Goal: Transaction & Acquisition: Purchase product/service

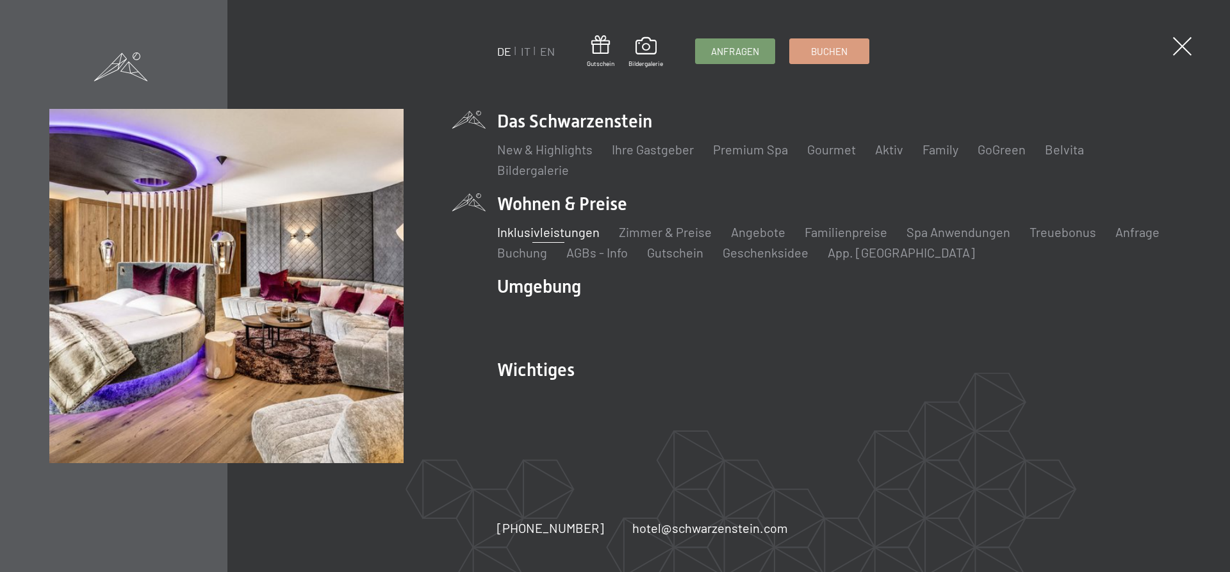
click at [549, 233] on link "Inklusivleistungen" at bounding box center [548, 231] width 103 height 15
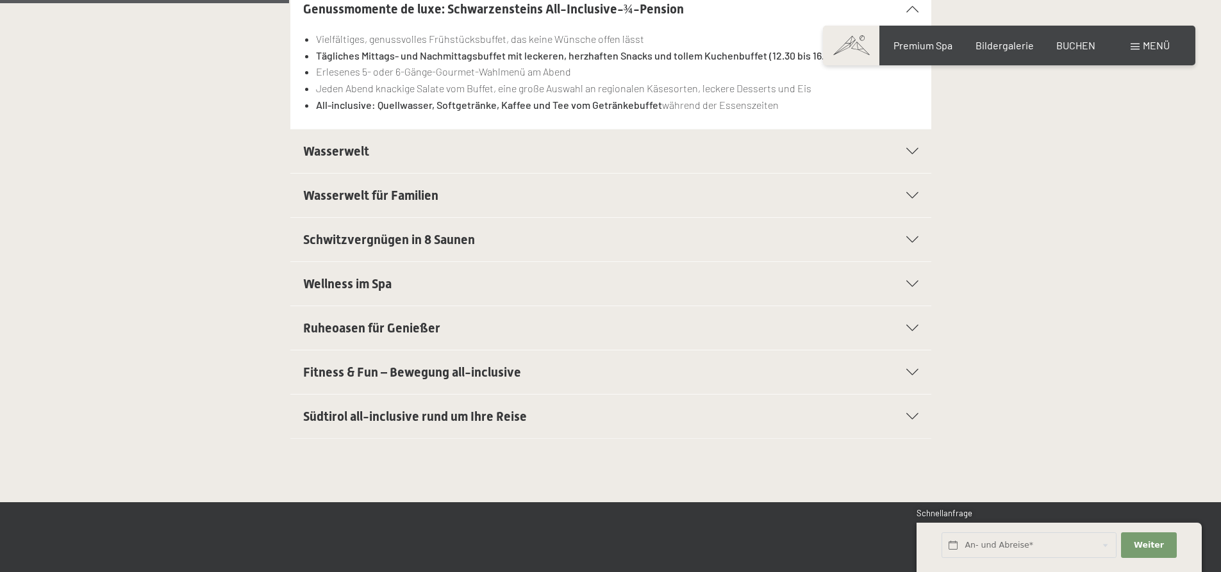
scroll to position [641, 0]
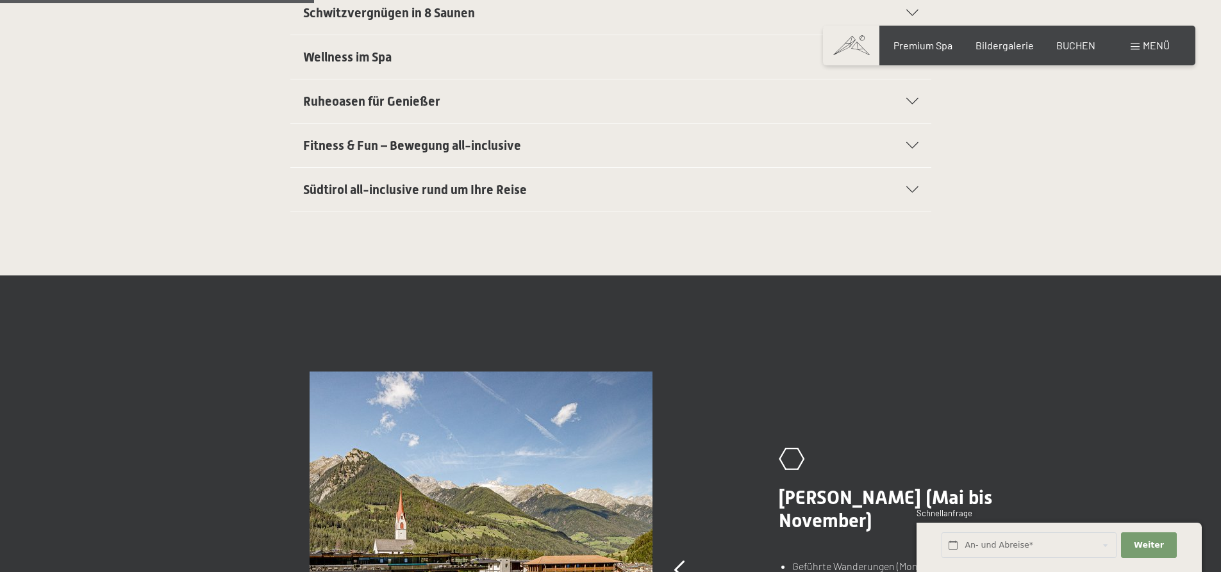
click at [577, 192] on h2 "Südtirol all-inclusive rund um Ihre Reise" at bounding box center [580, 190] width 554 height 18
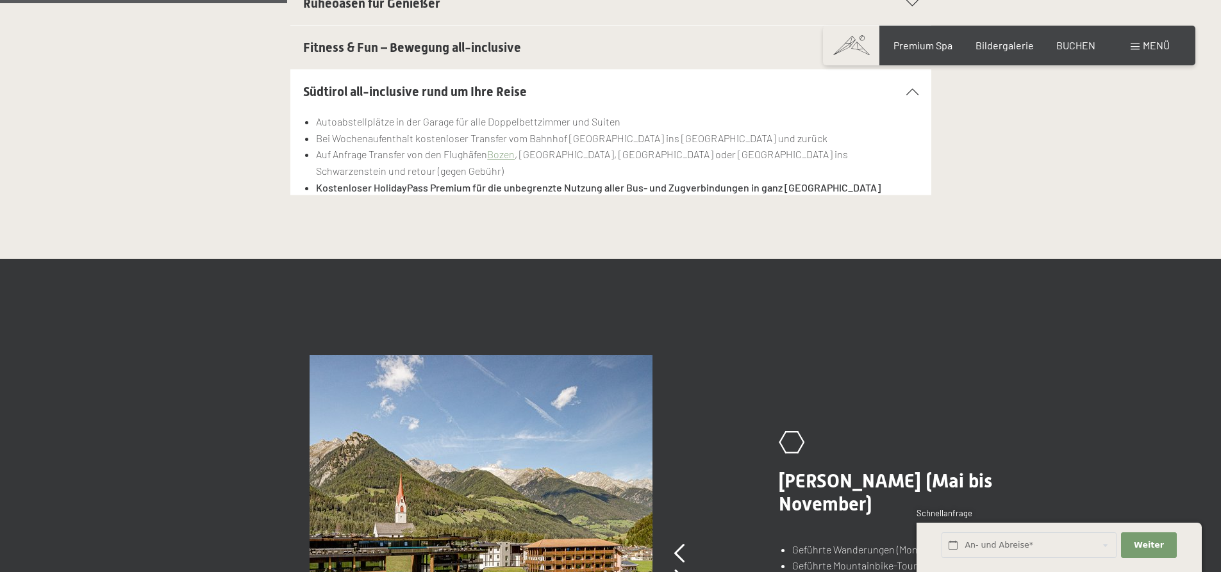
scroll to position [543, 0]
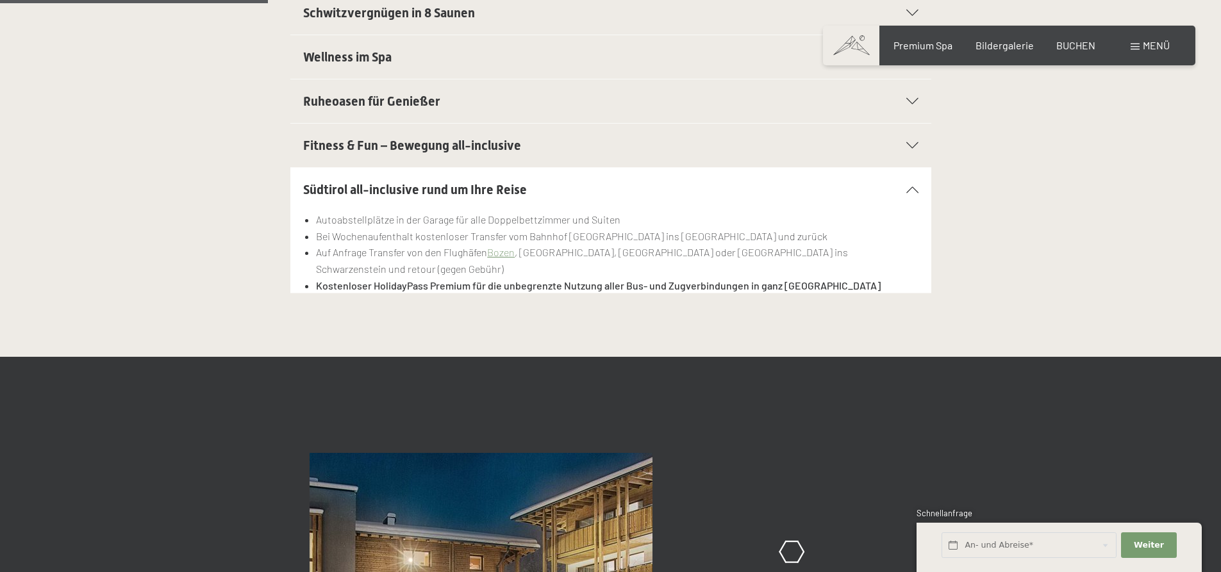
click at [572, 186] on h2 "Südtirol all-inclusive rund um Ihre Reise" at bounding box center [580, 190] width 554 height 18
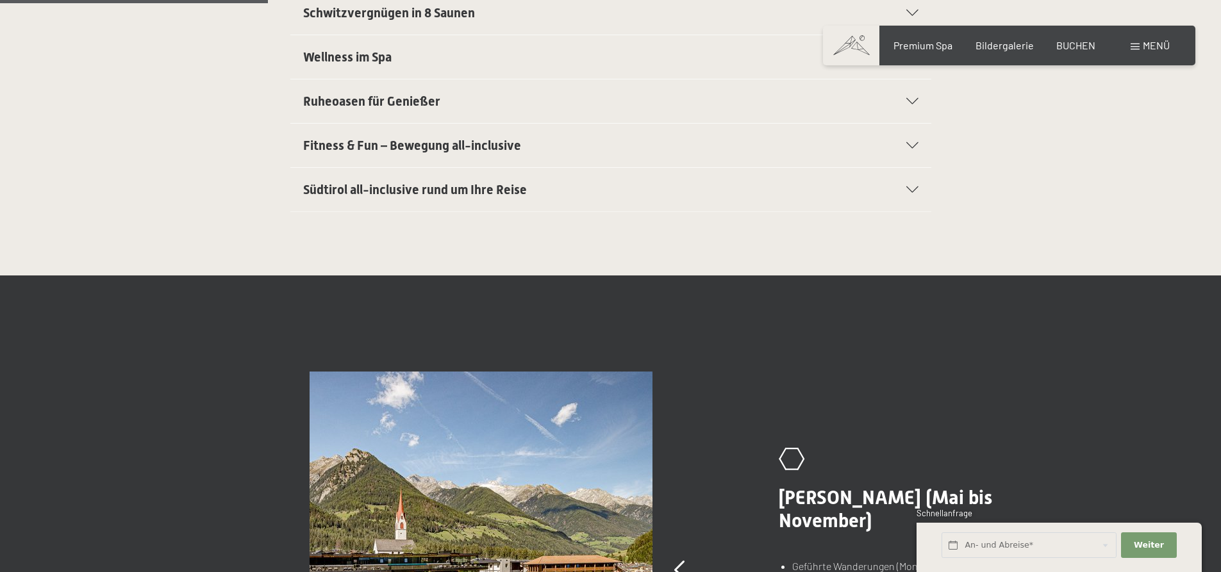
click at [572, 186] on h2 "Südtirol all-inclusive rund um Ihre Reise" at bounding box center [580, 190] width 554 height 18
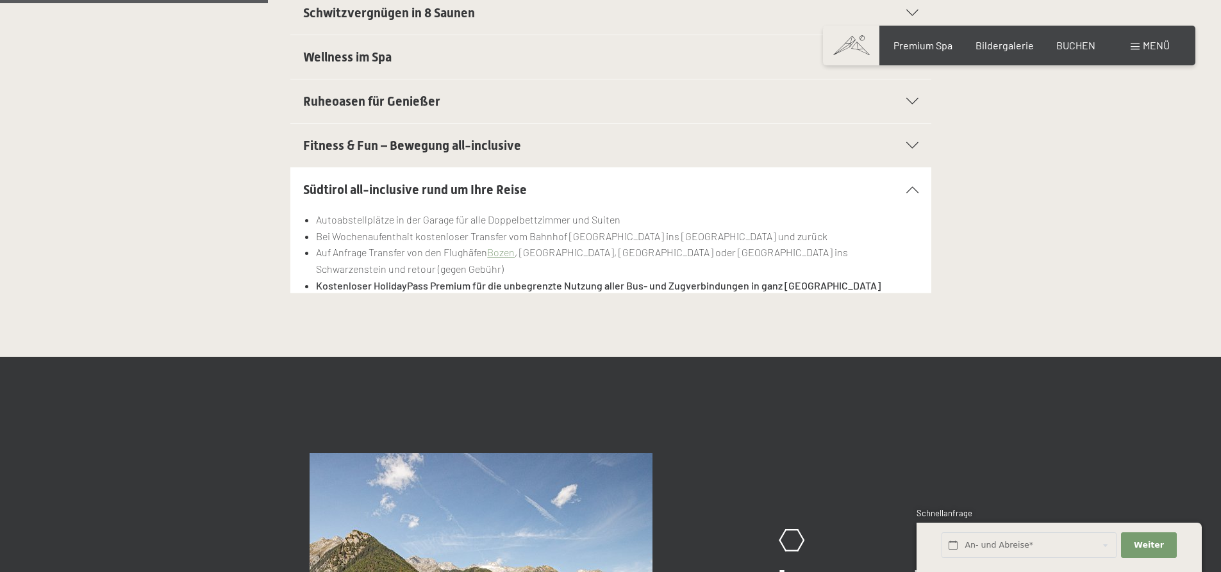
click at [572, 186] on h2 "Südtirol all-inclusive rund um Ihre Reise" at bounding box center [580, 190] width 554 height 18
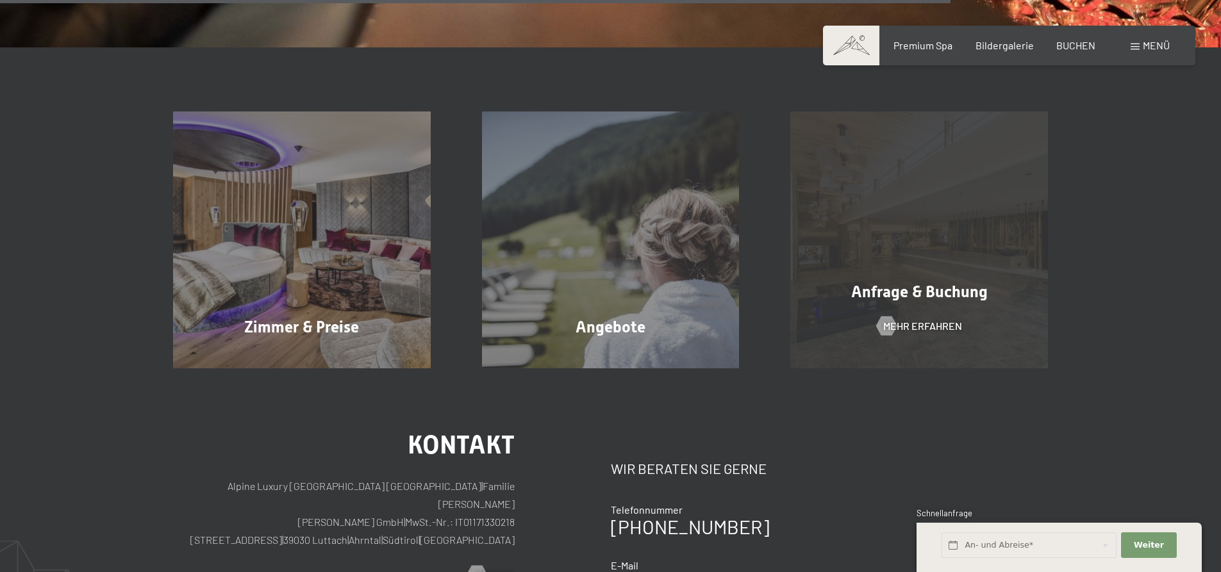
scroll to position [2081, 0]
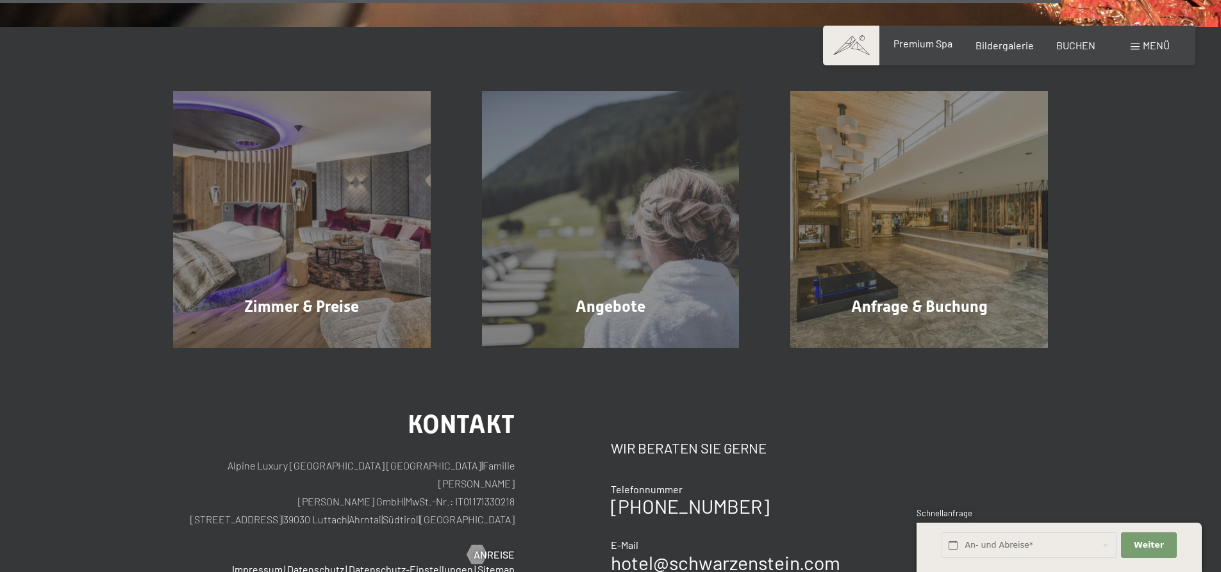
click at [911, 46] on span "Premium Spa" at bounding box center [922, 43] width 59 height 12
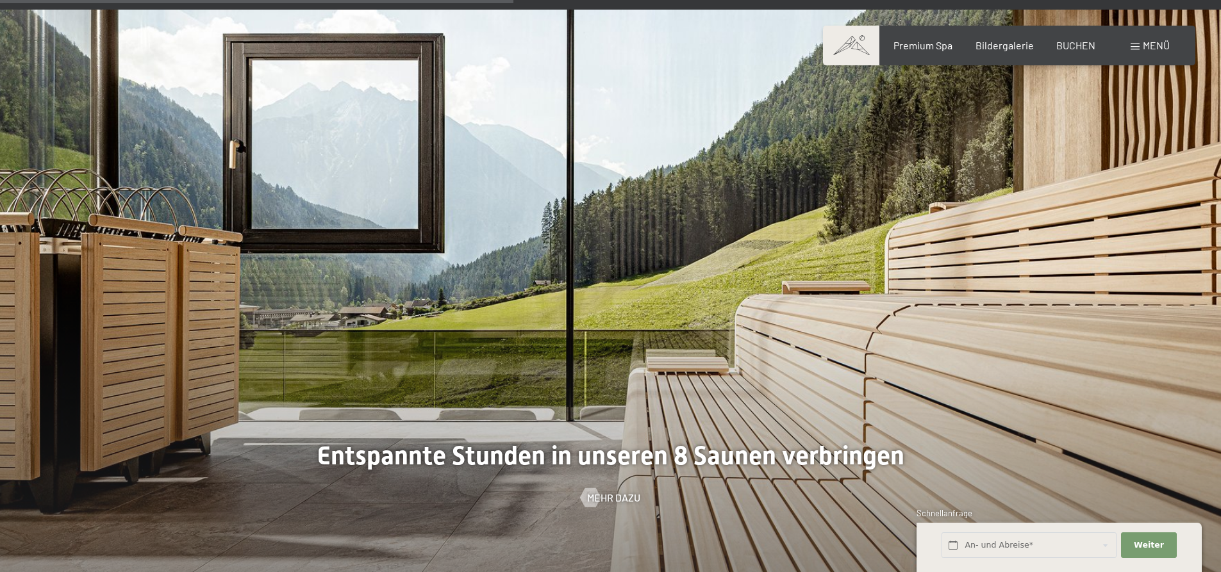
scroll to position [4550, 0]
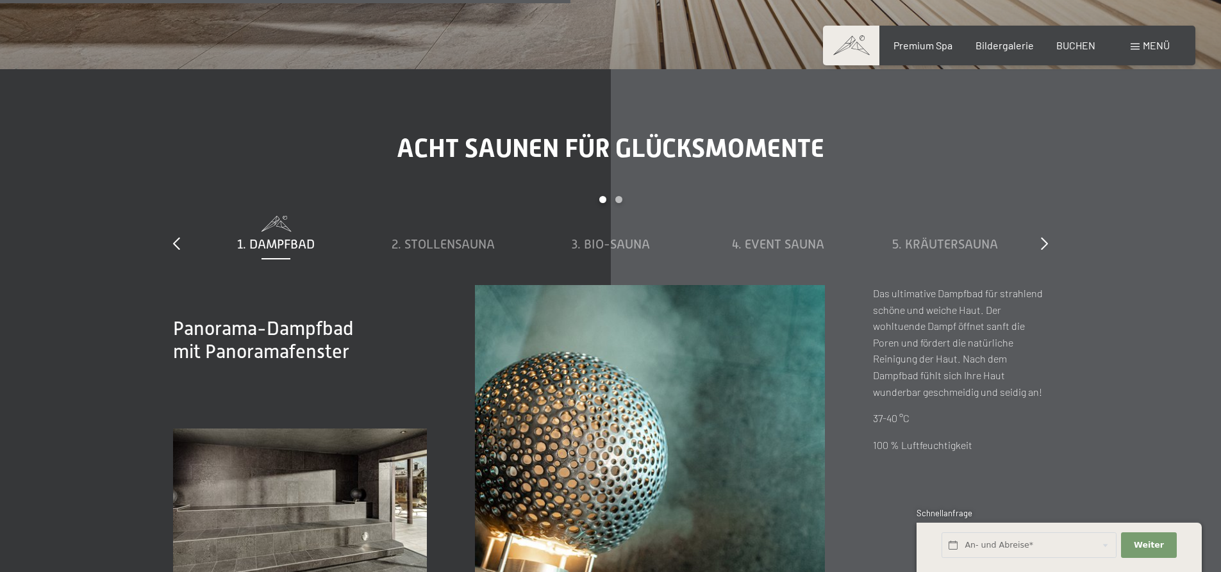
click at [1128, 38] on div "Buchen Anfragen Premium Spa Bildergalerie BUCHEN Menü DE IT EN Gutschein Bilder…" at bounding box center [1009, 45] width 321 height 14
click at [1130, 42] on div "Menü" at bounding box center [1149, 45] width 39 height 14
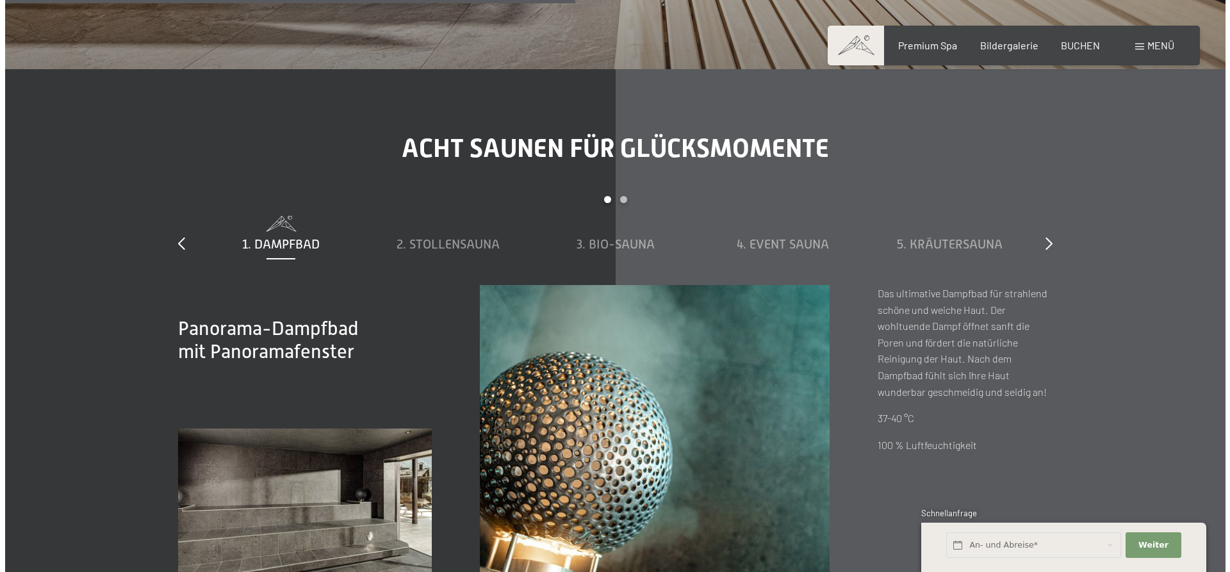
scroll to position [4567, 0]
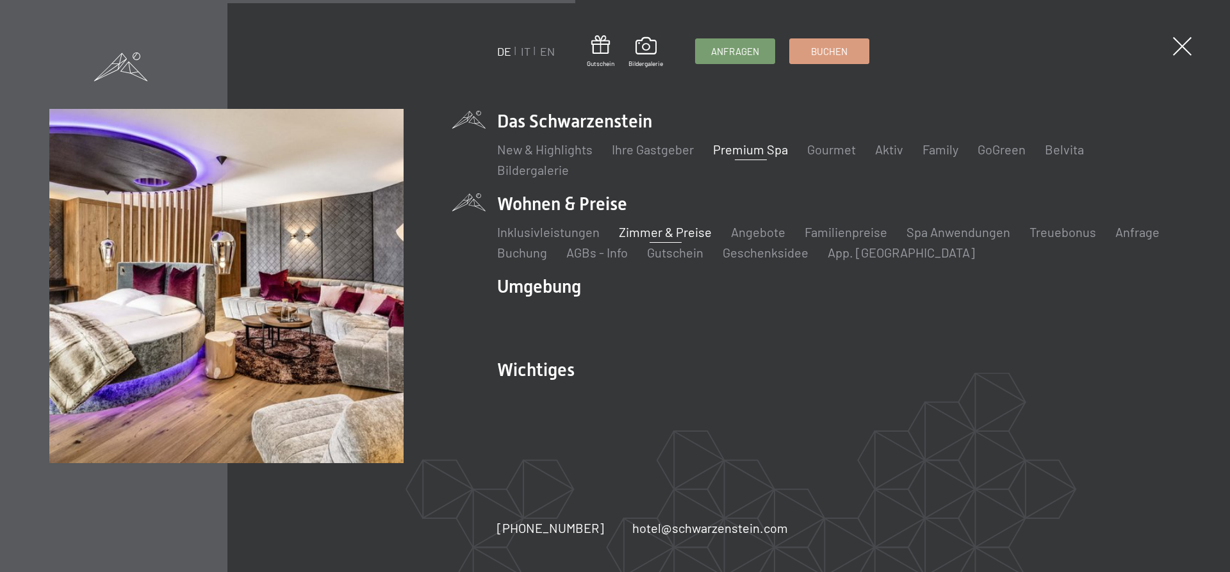
click at [673, 235] on link "Zimmer & Preise" at bounding box center [665, 231] width 93 height 15
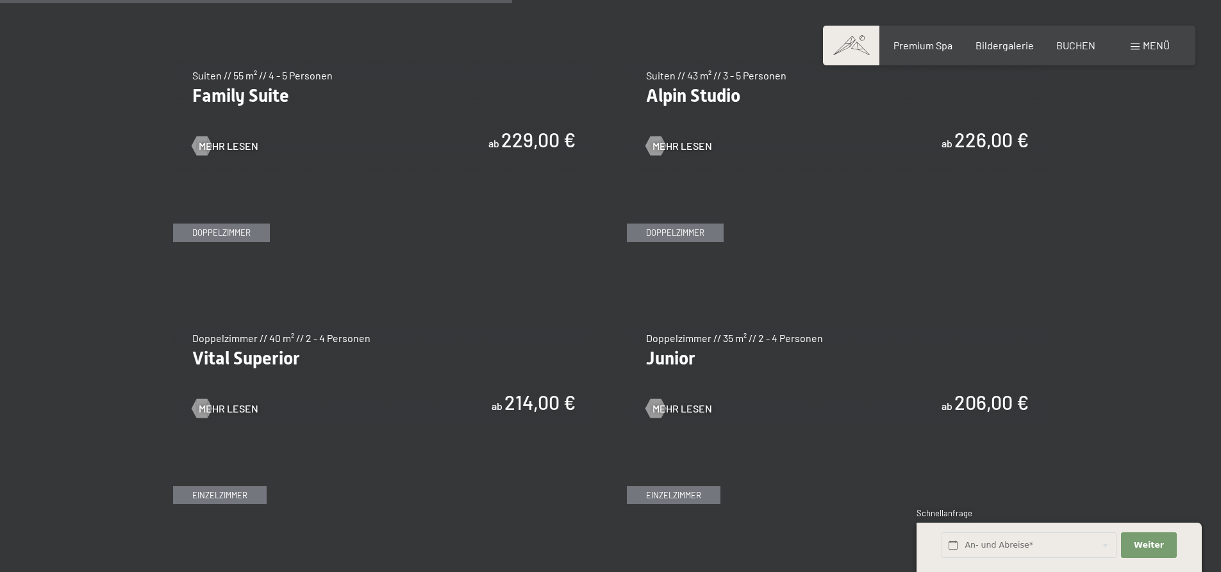
scroll to position [1730, 0]
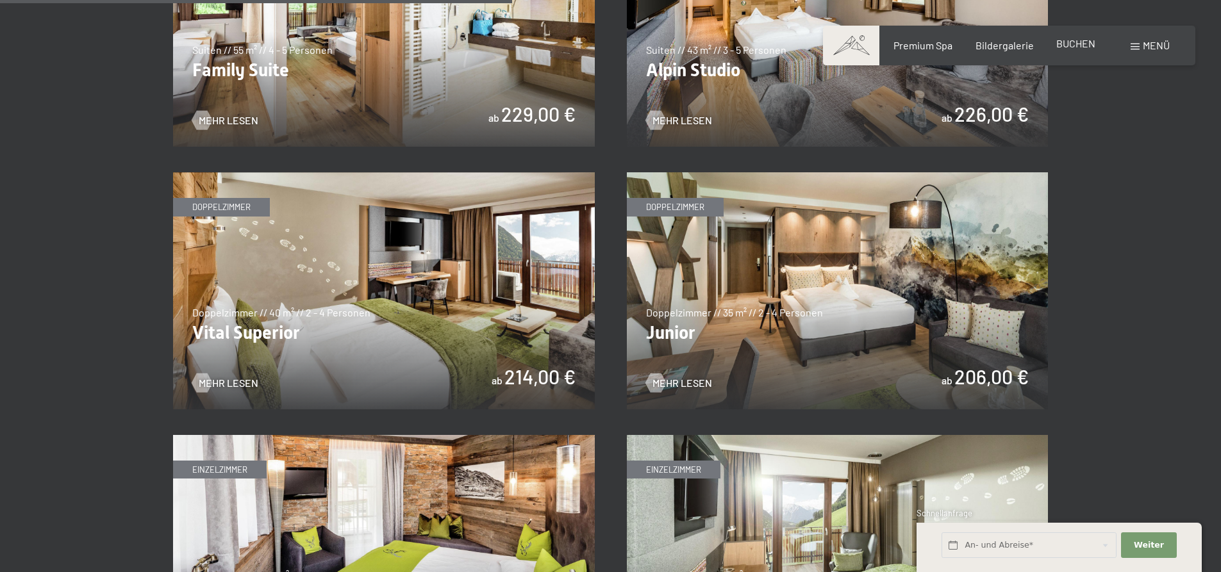
click at [1084, 42] on span "BUCHEN" at bounding box center [1075, 43] width 39 height 12
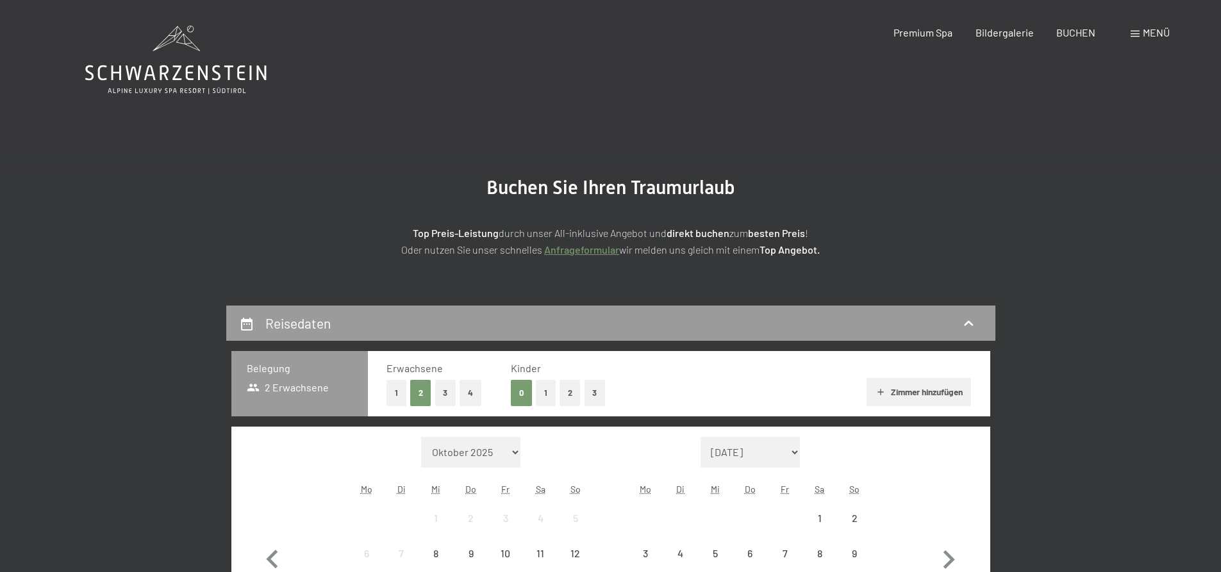
click at [1150, 35] on span "Menü" at bounding box center [1156, 32] width 27 height 12
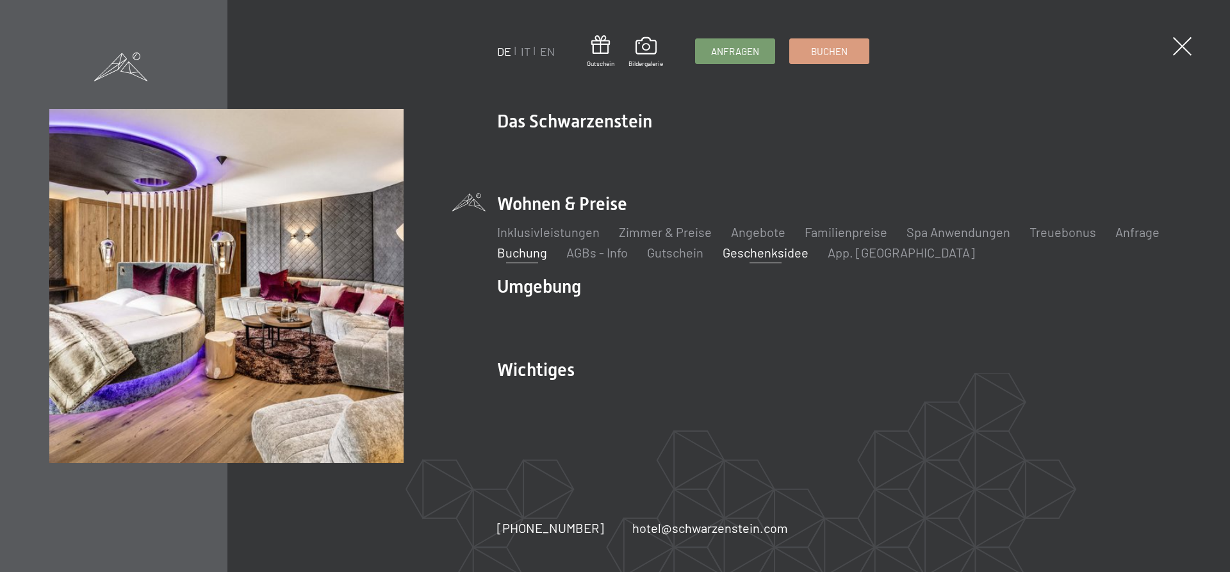
click at [762, 248] on link "Geschenksidee" at bounding box center [766, 252] width 86 height 15
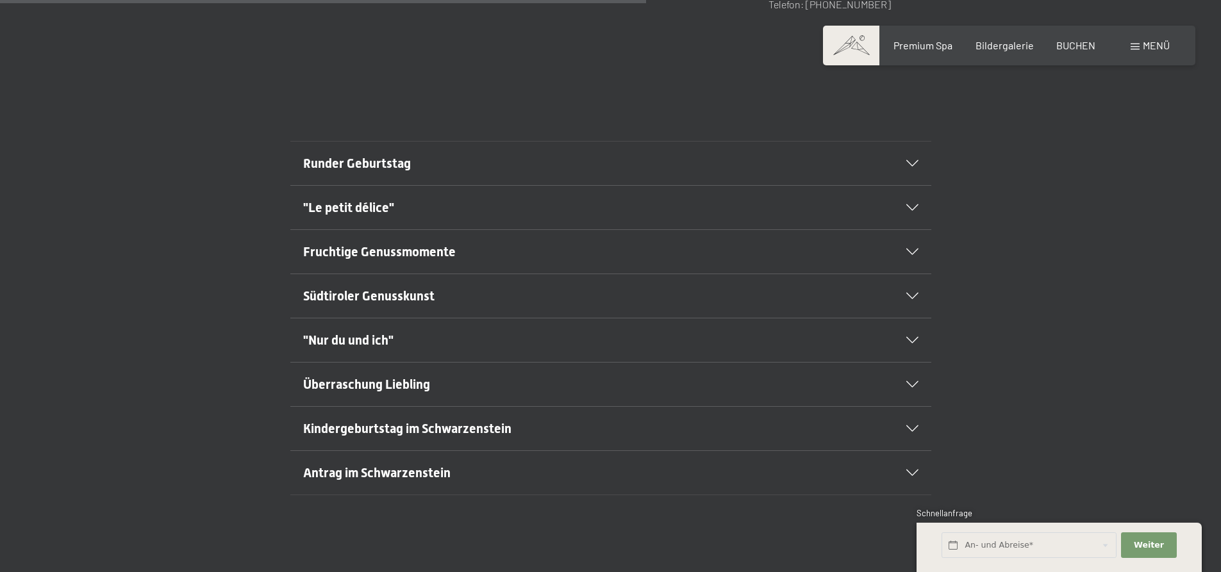
scroll to position [833, 0]
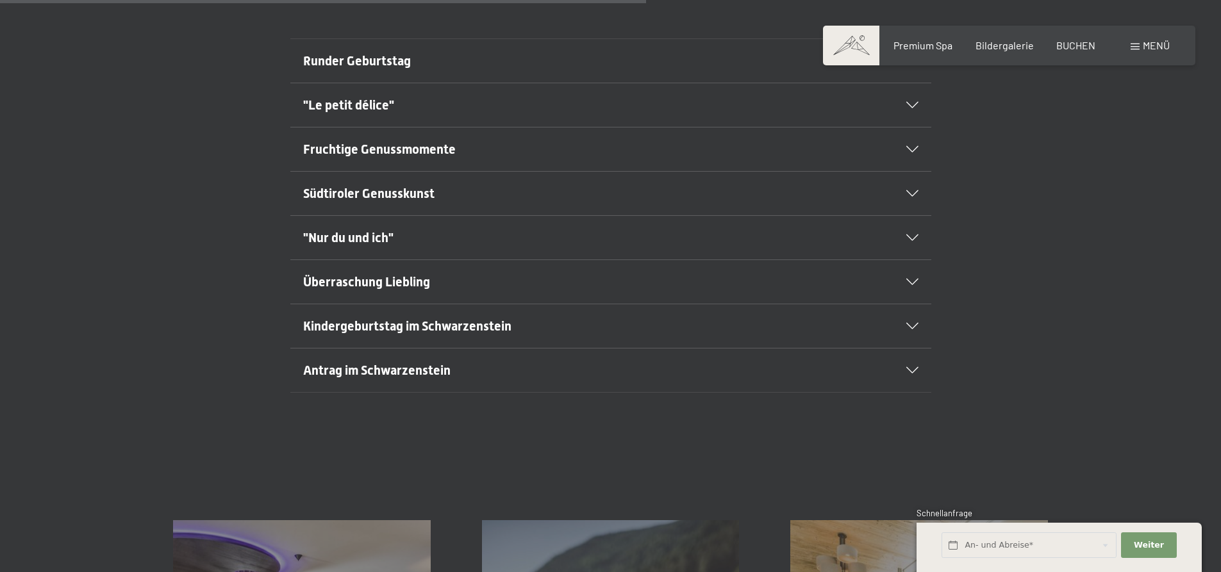
click at [413, 99] on h2 ""Le petit délice"" at bounding box center [580, 105] width 554 height 18
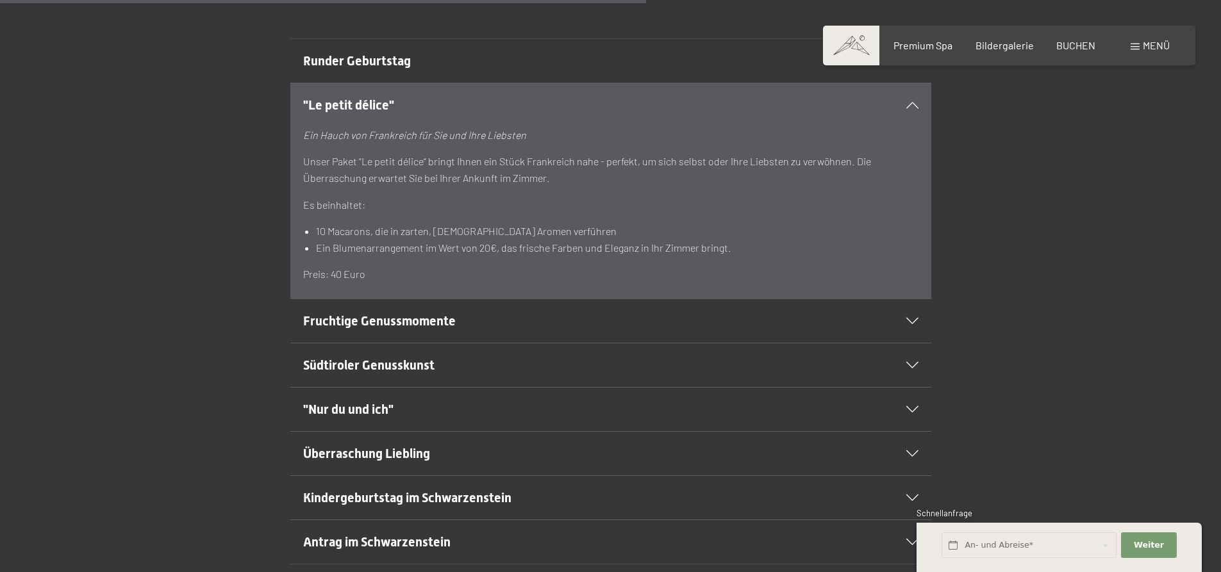
click at [431, 101] on h2 ""Le petit délice"" at bounding box center [580, 105] width 554 height 18
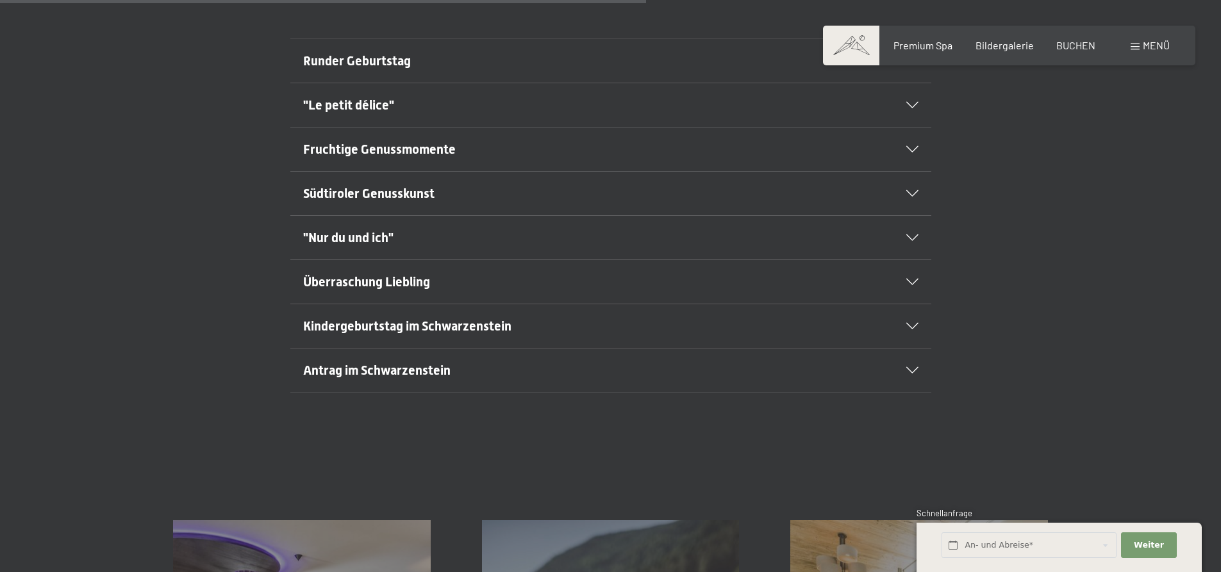
click at [411, 144] on span "Fruchtige Genussmomente" at bounding box center [379, 149] width 153 height 15
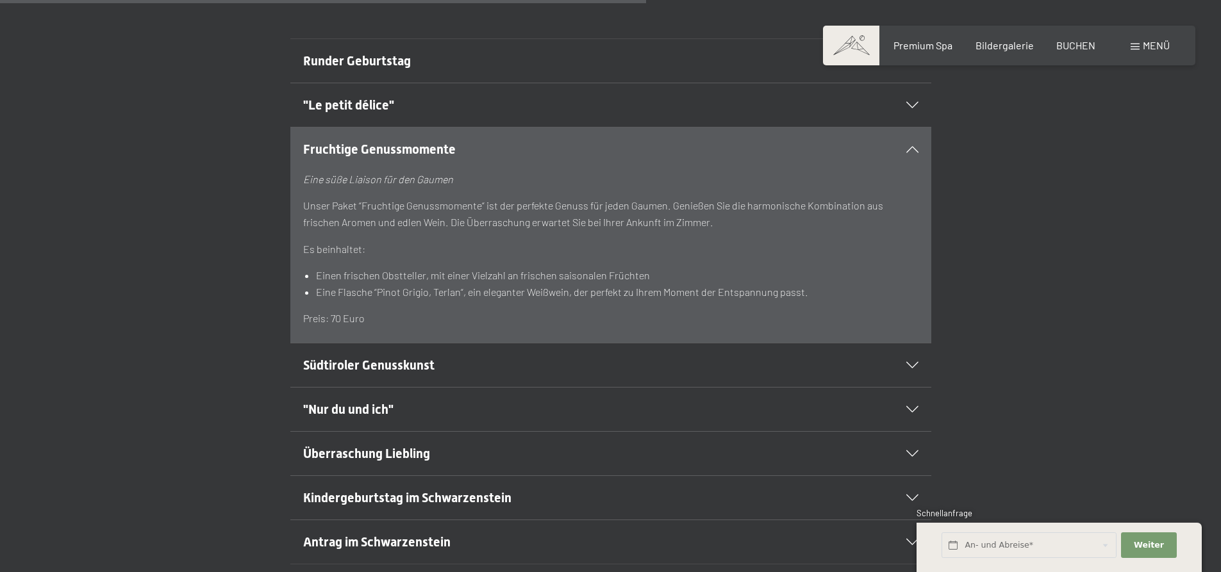
click at [412, 142] on span "Fruchtige Genussmomente" at bounding box center [379, 149] width 153 height 15
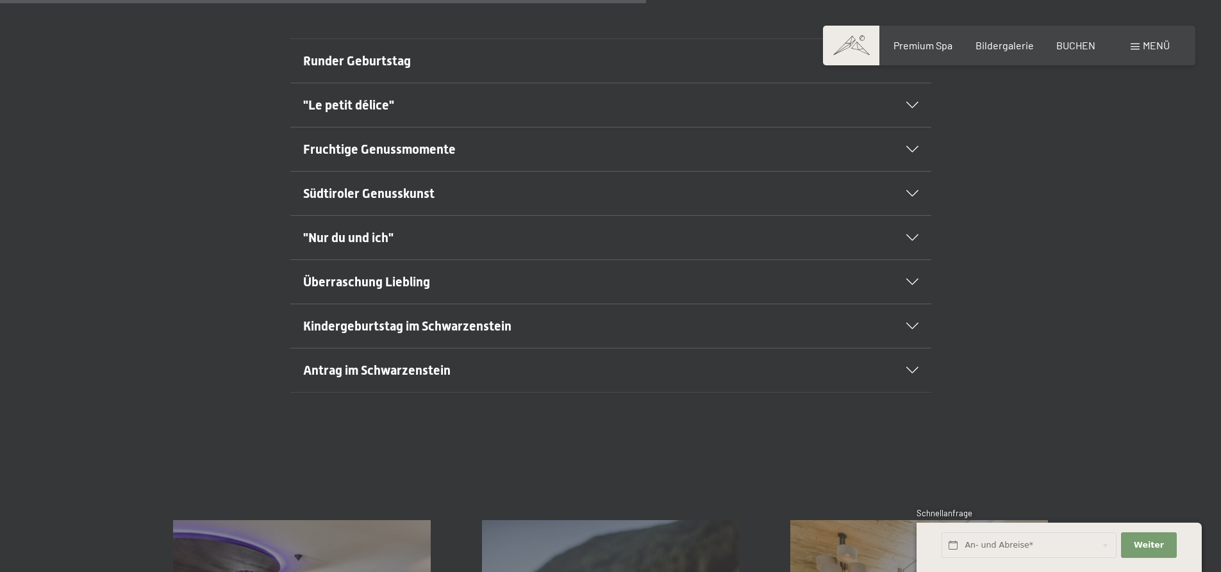
click at [392, 192] on span "Südtiroler Genusskunst" at bounding box center [368, 193] width 131 height 15
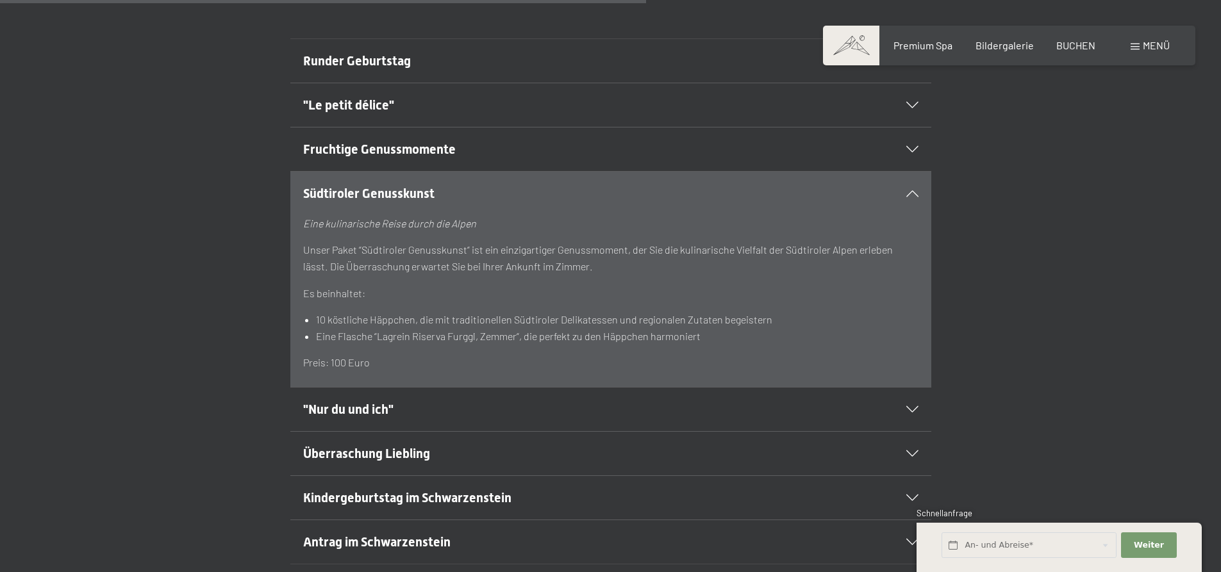
click at [392, 192] on span "Südtiroler Genusskunst" at bounding box center [368, 193] width 131 height 15
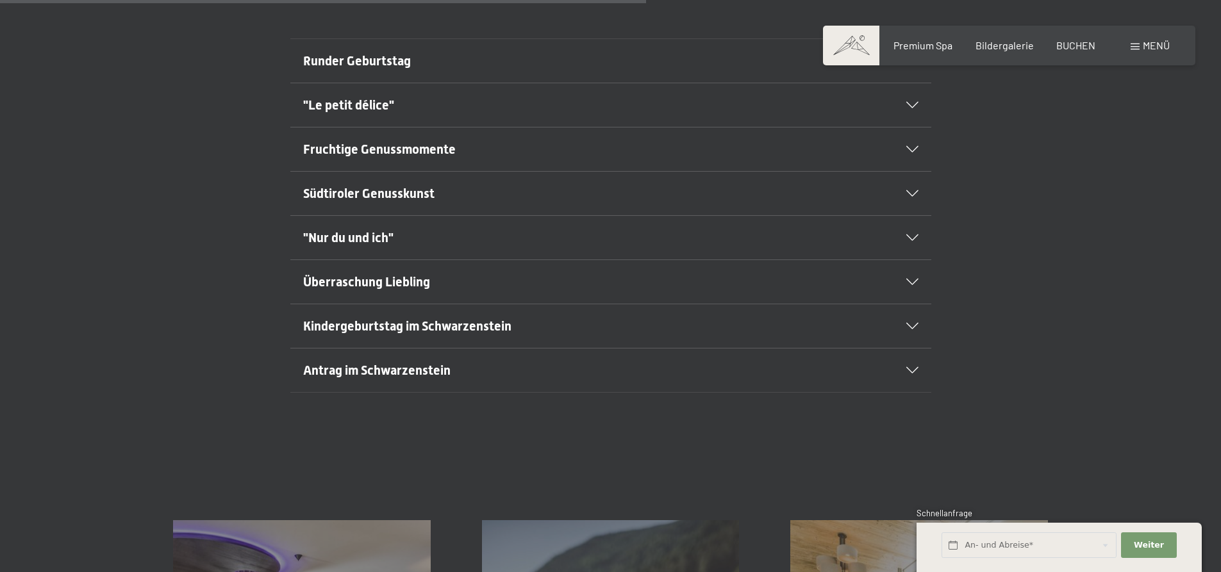
click at [385, 234] on span ""Nur du und ich"" at bounding box center [348, 237] width 90 height 15
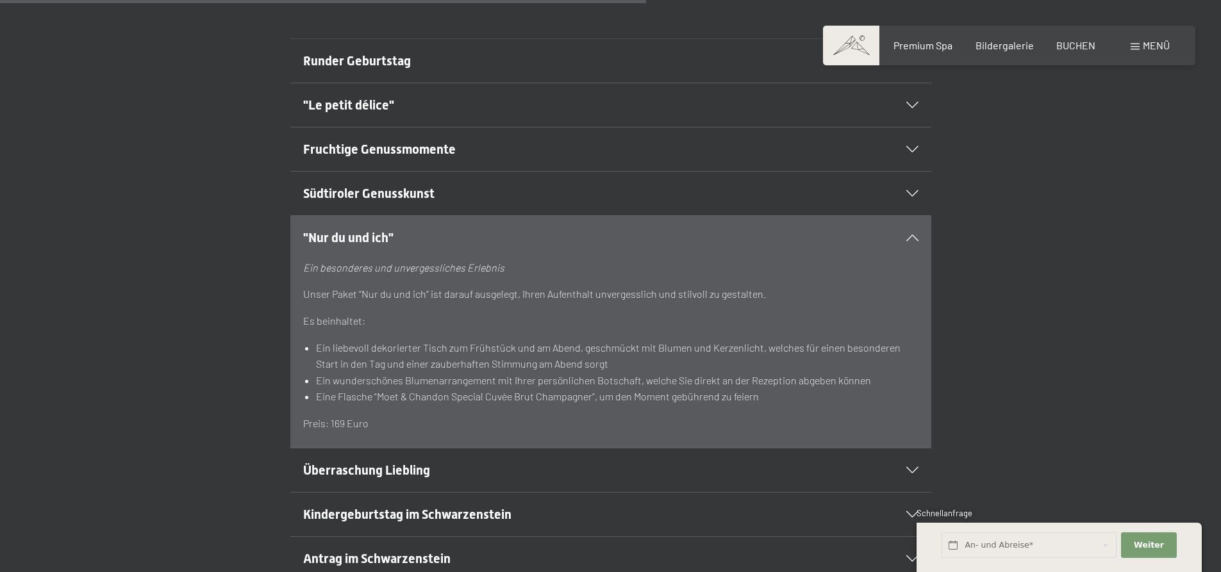
click at [355, 230] on span ""Nur du und ich"" at bounding box center [348, 237] width 90 height 15
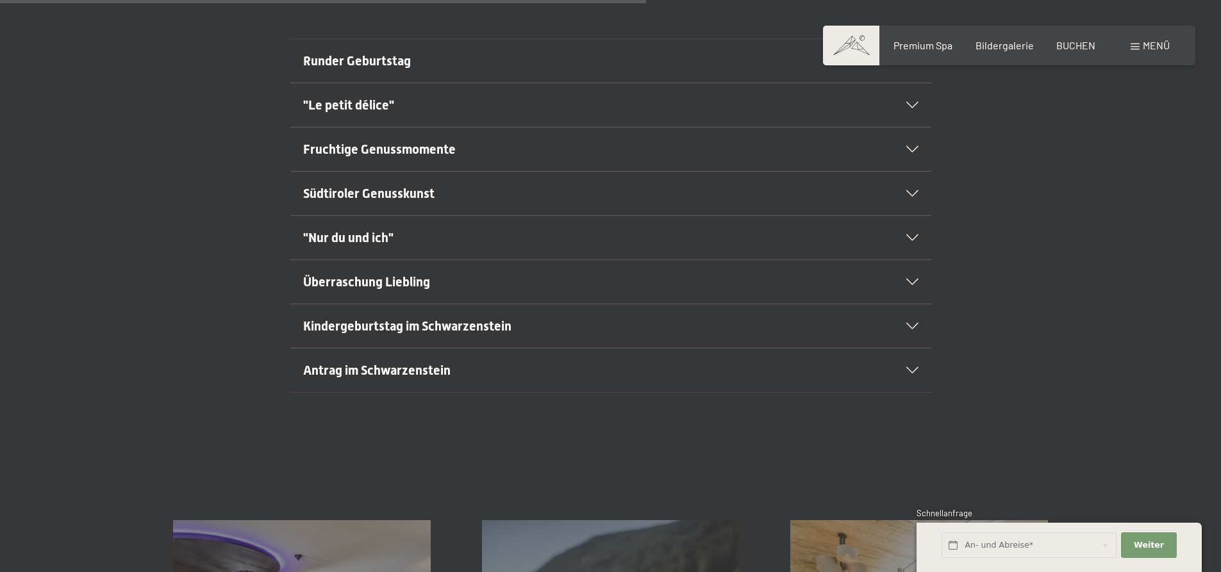
click at [441, 229] on h2 ""Nur du und ich"" at bounding box center [580, 238] width 554 height 18
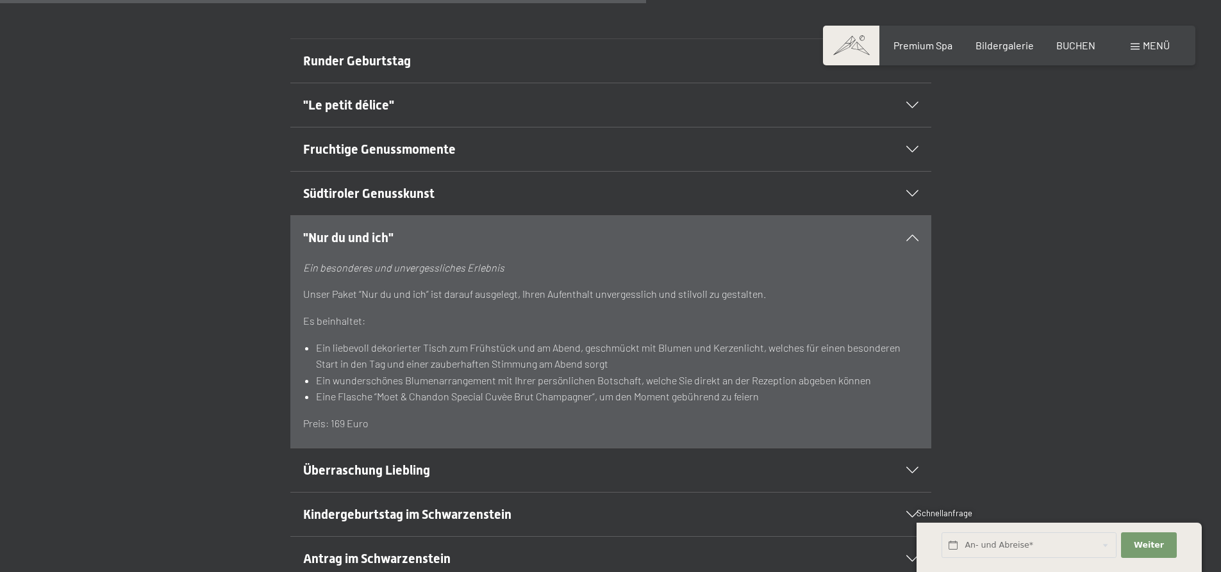
click at [440, 230] on h2 ""Nur du und ich"" at bounding box center [580, 238] width 554 height 18
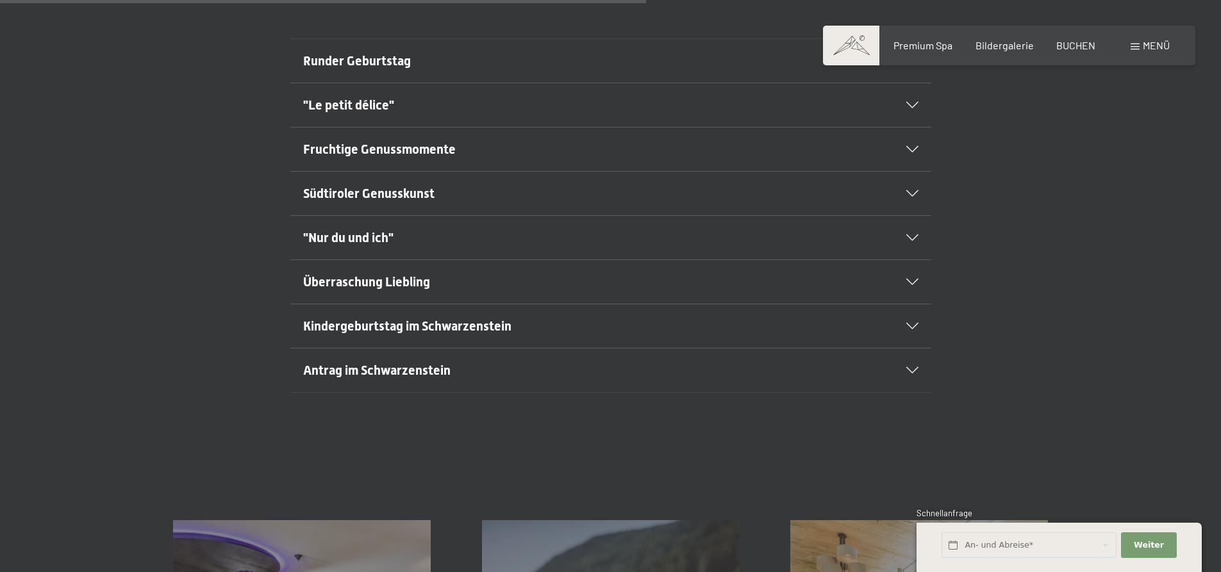
click at [422, 288] on span "Überraschung Liebling" at bounding box center [366, 281] width 127 height 15
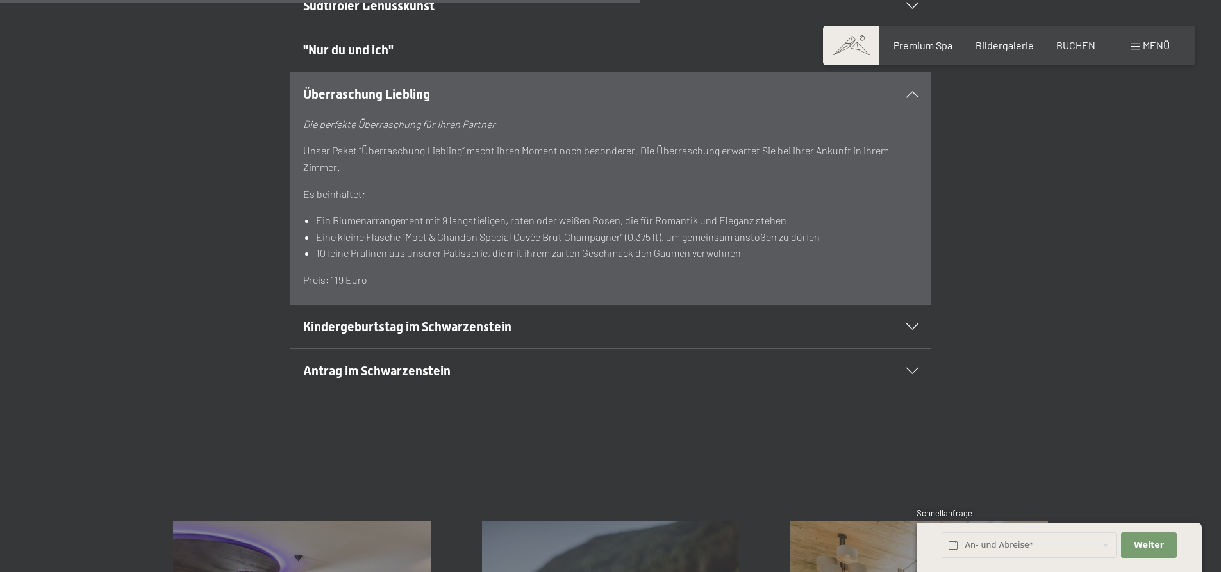
scroll to position [1025, 0]
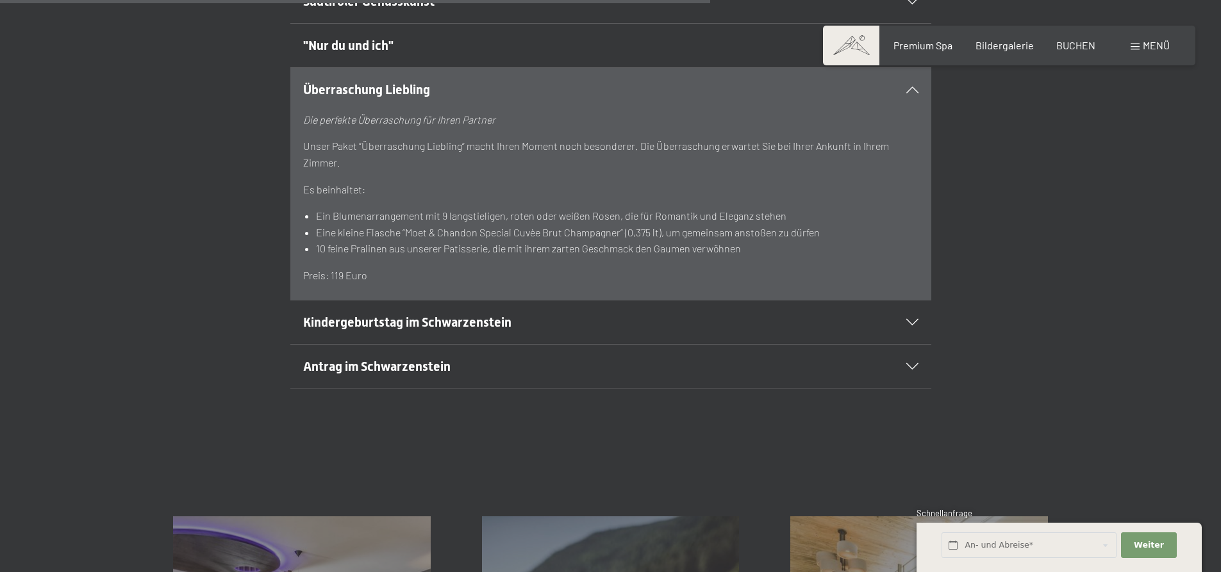
click at [412, 360] on span "Antrag im Schwarzenstein" at bounding box center [376, 366] width 147 height 15
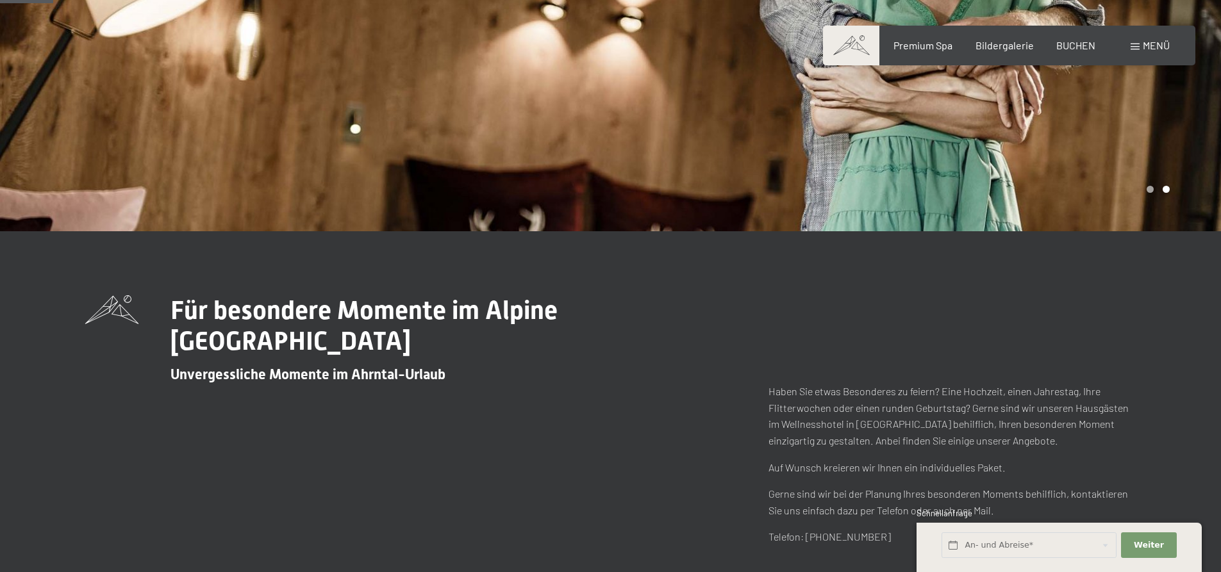
scroll to position [64, 0]
